Goal: Find specific page/section: Find specific page/section

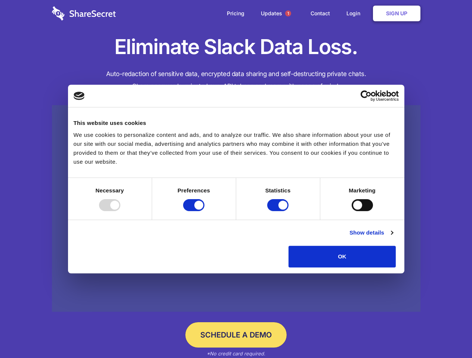
click at [120, 211] on div at bounding box center [109, 205] width 21 height 12
click at [204, 211] on input "Preferences" at bounding box center [193, 205] width 21 height 12
checkbox input "false"
click at [279, 211] on input "Statistics" at bounding box center [277, 205] width 21 height 12
checkbox input "false"
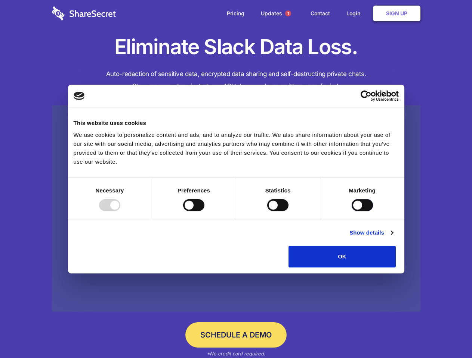
click at [351, 211] on input "Marketing" at bounding box center [361, 205] width 21 height 12
checkbox input "true"
click at [392, 237] on link "Show details" at bounding box center [370, 233] width 43 height 9
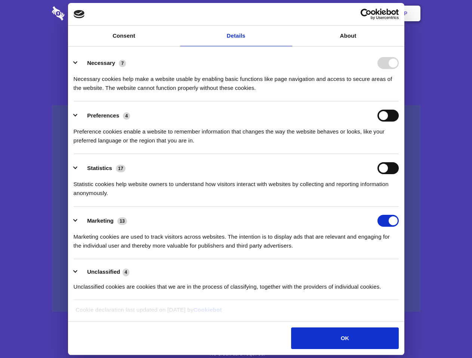
click at [398, 102] on li "Necessary 7 Necessary cookies help make a website usable by enabling basic func…" at bounding box center [236, 75] width 325 height 53
click at [287, 13] on span "1" at bounding box center [288, 13] width 6 height 6
